Goal: Task Accomplishment & Management: Use online tool/utility

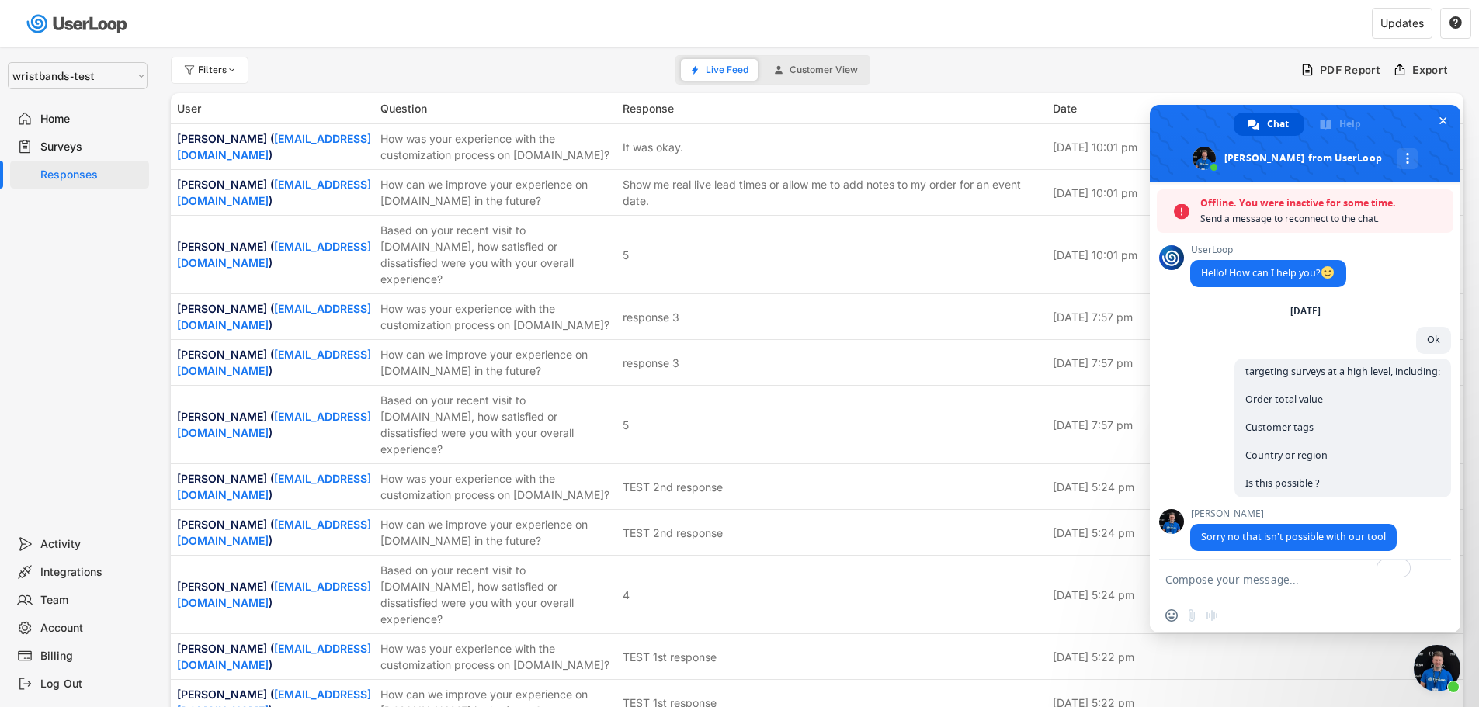
select select ""1348695171700984260__LOOKUP__1755087592031x530942177488485950""
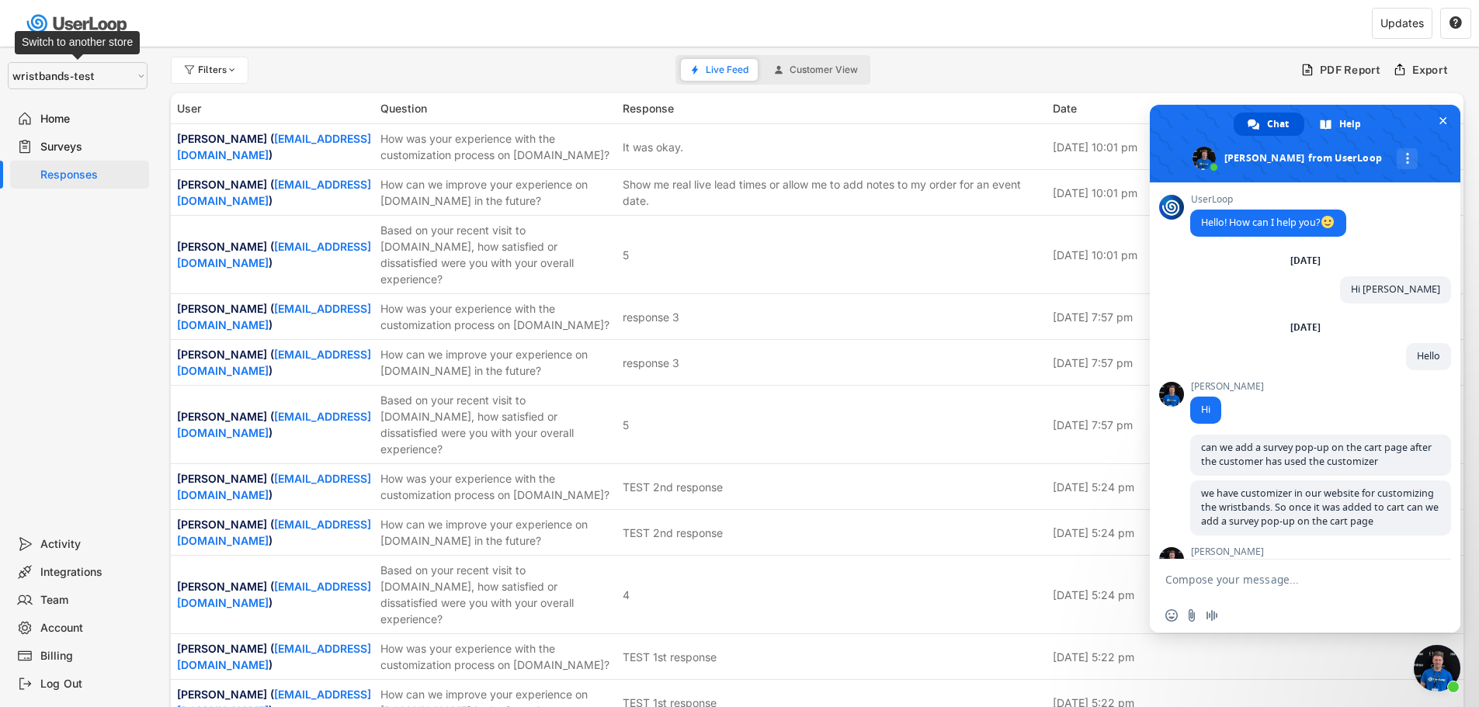
scroll to position [6649, 0]
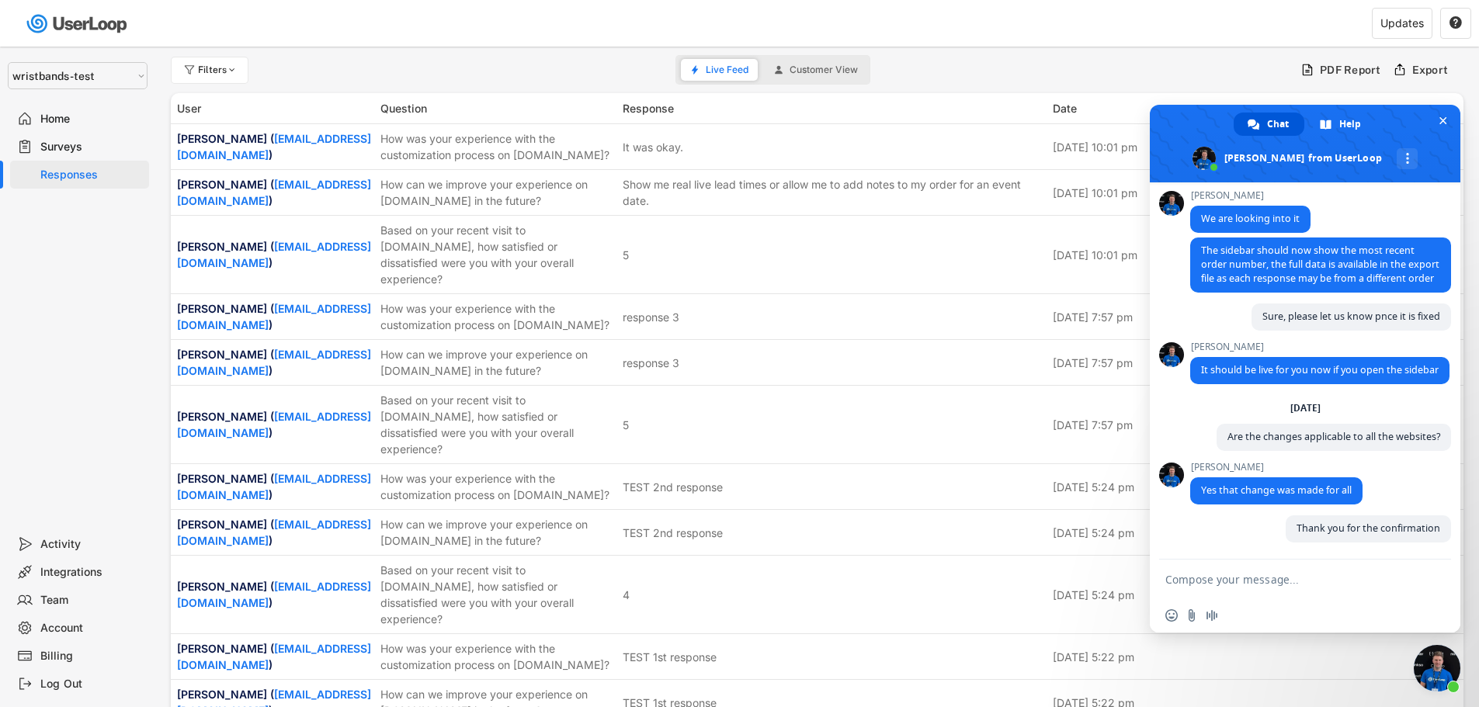
click at [97, 78] on select "Selet a store... Test - IDenticard.com Wristbands.com wristbands-test" at bounding box center [78, 75] width 140 height 27
select select ""1348695171700984260__LOOKUP__1755075273842x880989460480687400""
click at [8, 62] on select "Selet a store... Test - IDenticard.com Wristbands.com wristbands-test" at bounding box center [78, 75] width 140 height 27
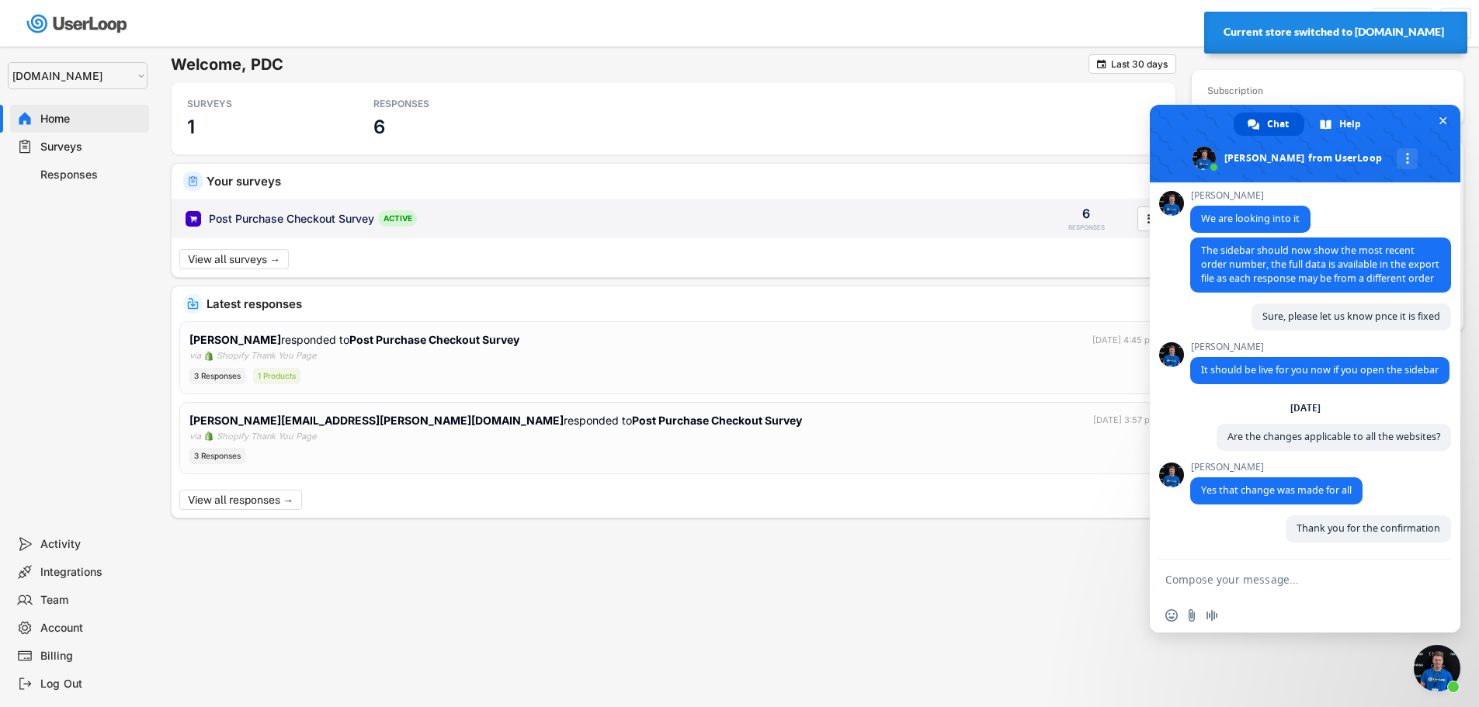
click at [352, 219] on div "Post Purchase Checkout Survey" at bounding box center [291, 219] width 165 height 16
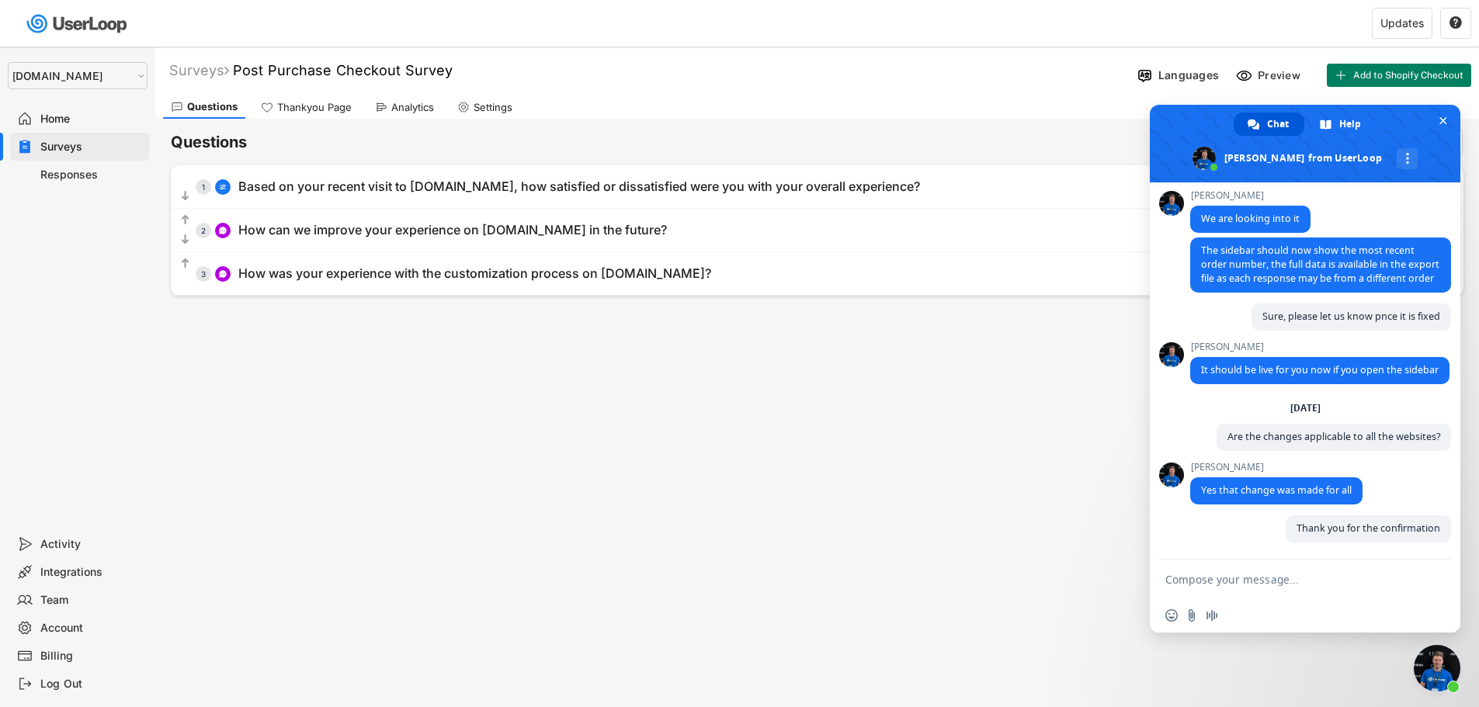
click at [413, 104] on div "Analytics" at bounding box center [412, 107] width 43 height 13
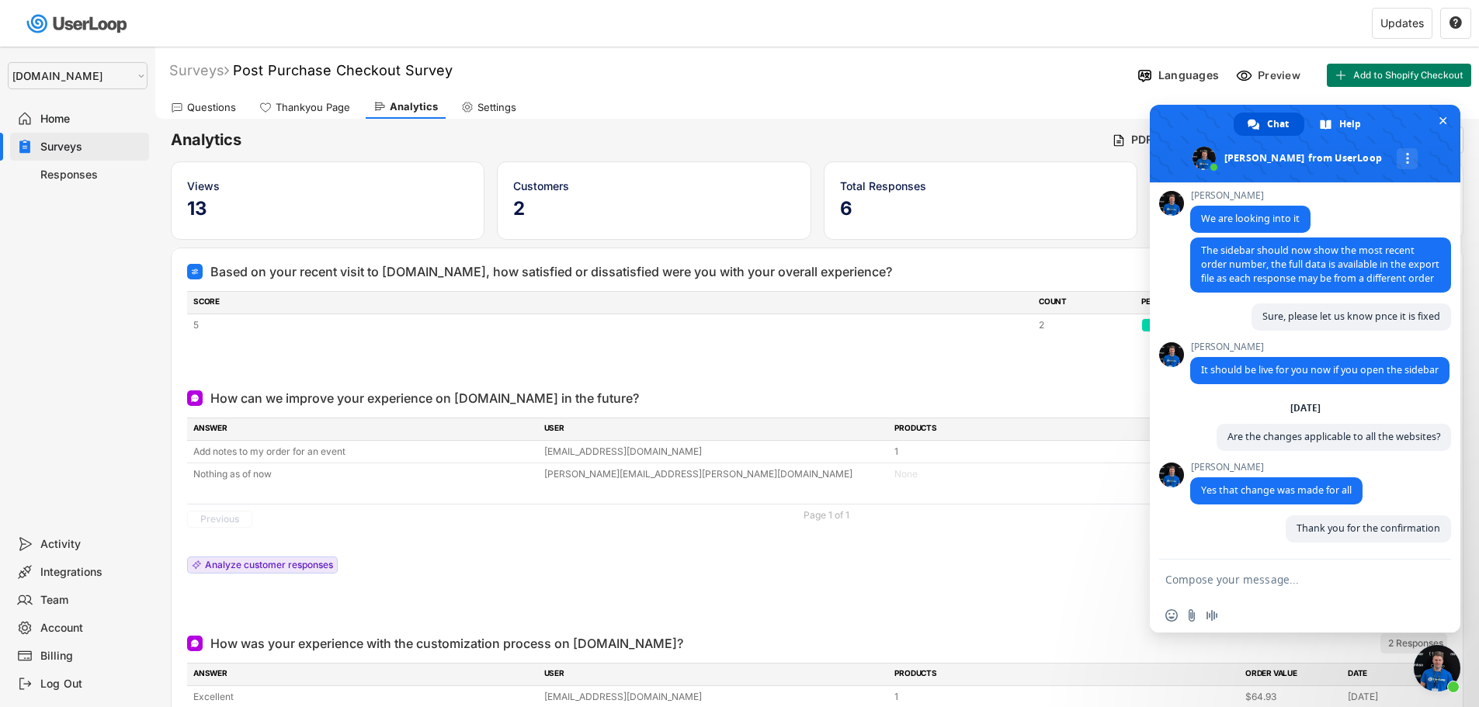
click at [85, 174] on div "Responses" at bounding box center [91, 175] width 102 height 15
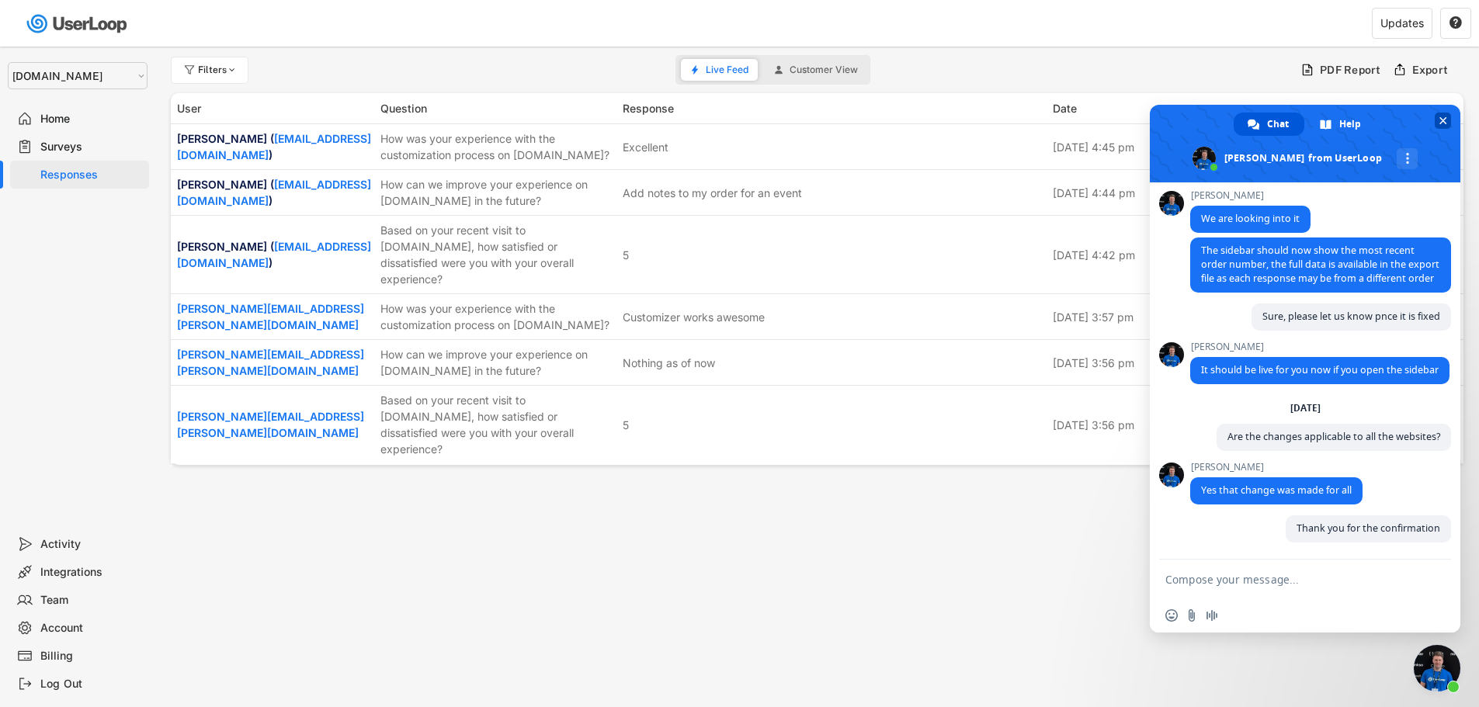
click at [1444, 120] on span "Close chat" at bounding box center [1443, 121] width 8 height 10
